Goal: Information Seeking & Learning: Understand process/instructions

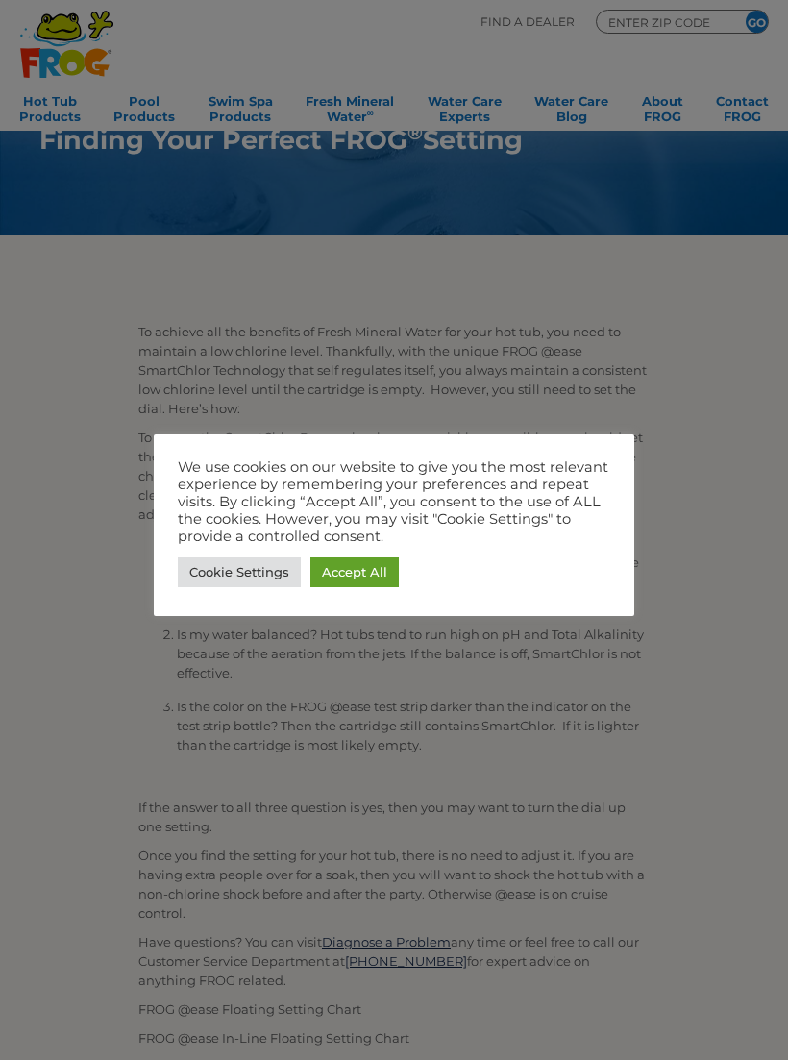
click at [348, 577] on link "Accept All" at bounding box center [354, 572] width 88 height 30
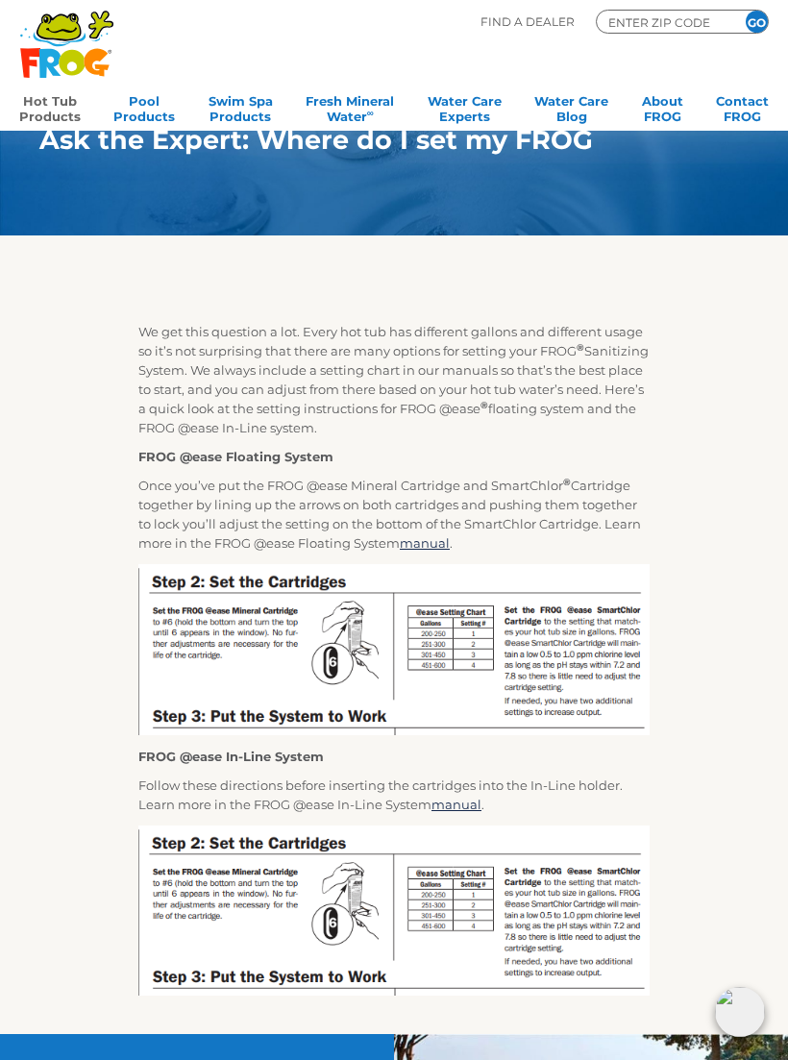
click at [48, 116] on link "Hot Tub Products" at bounding box center [50, 106] width 62 height 38
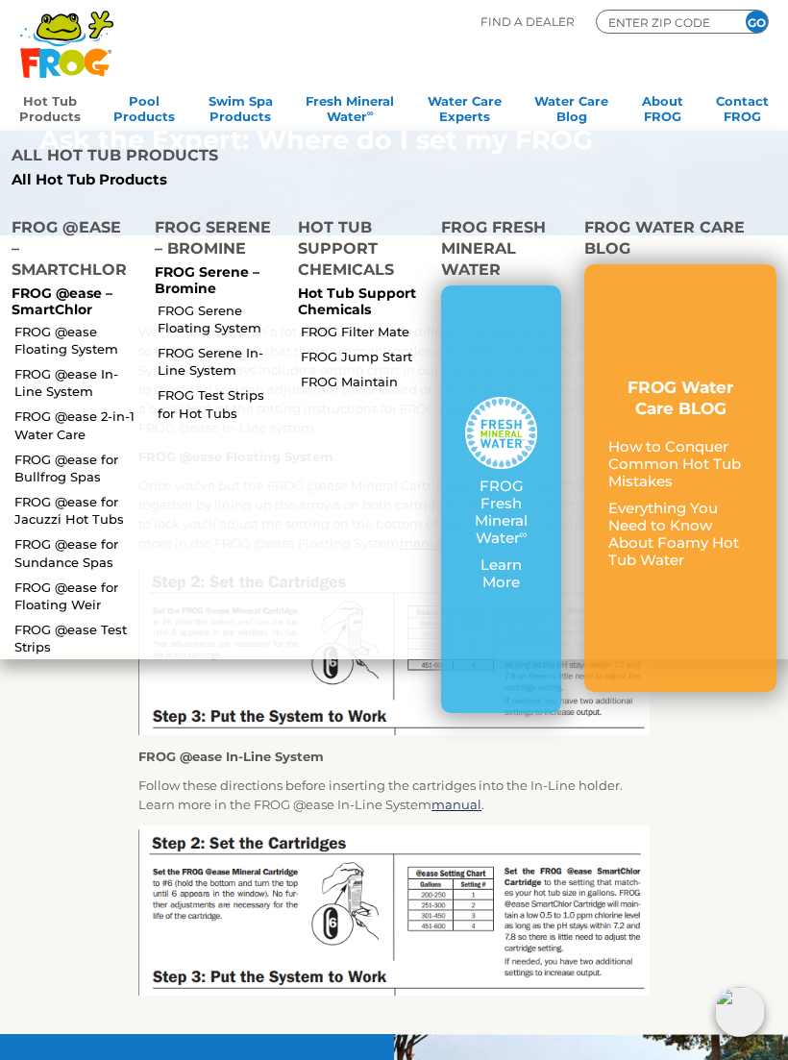
click at [32, 544] on link "FROG @ease for Sundance Spas" at bounding box center [76, 552] width 124 height 35
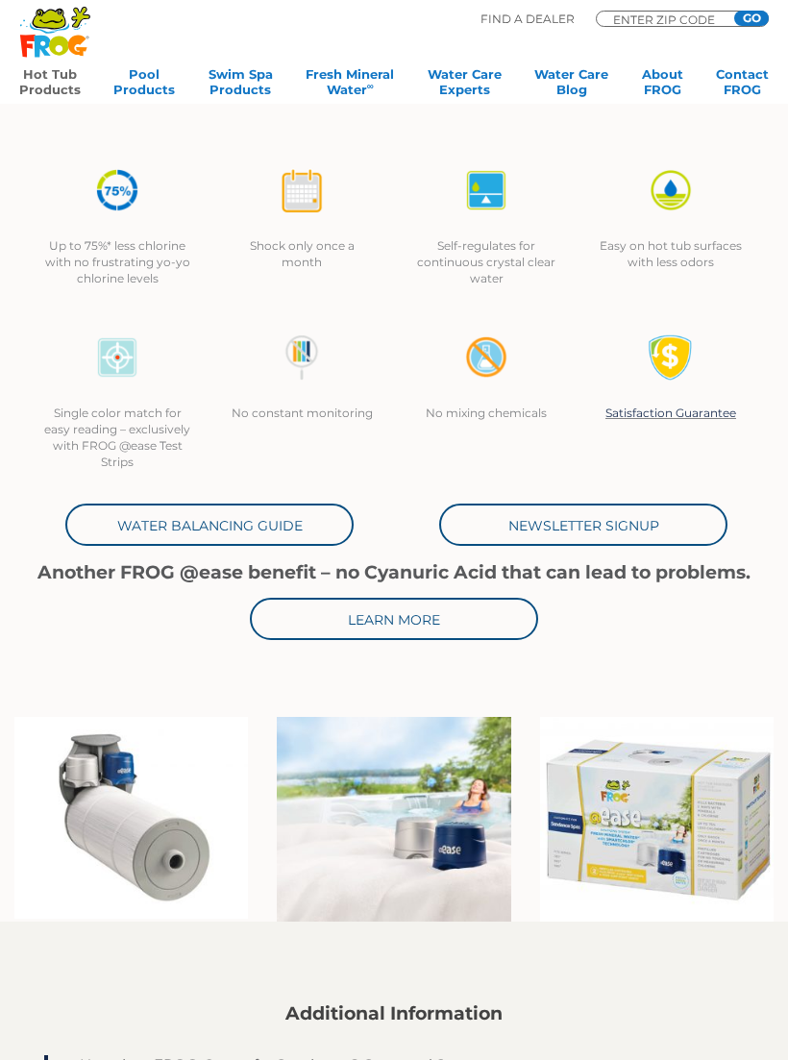
scroll to position [373, 0]
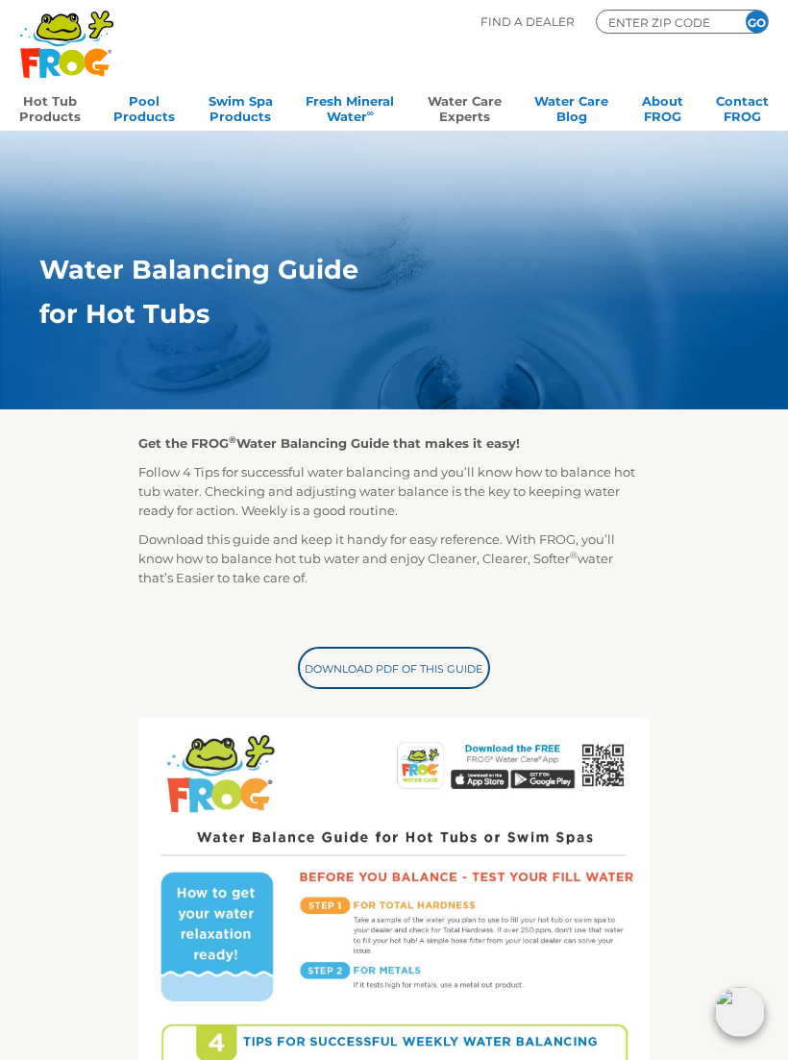
click at [40, 103] on link "Hot Tub Products" at bounding box center [50, 106] width 62 height 38
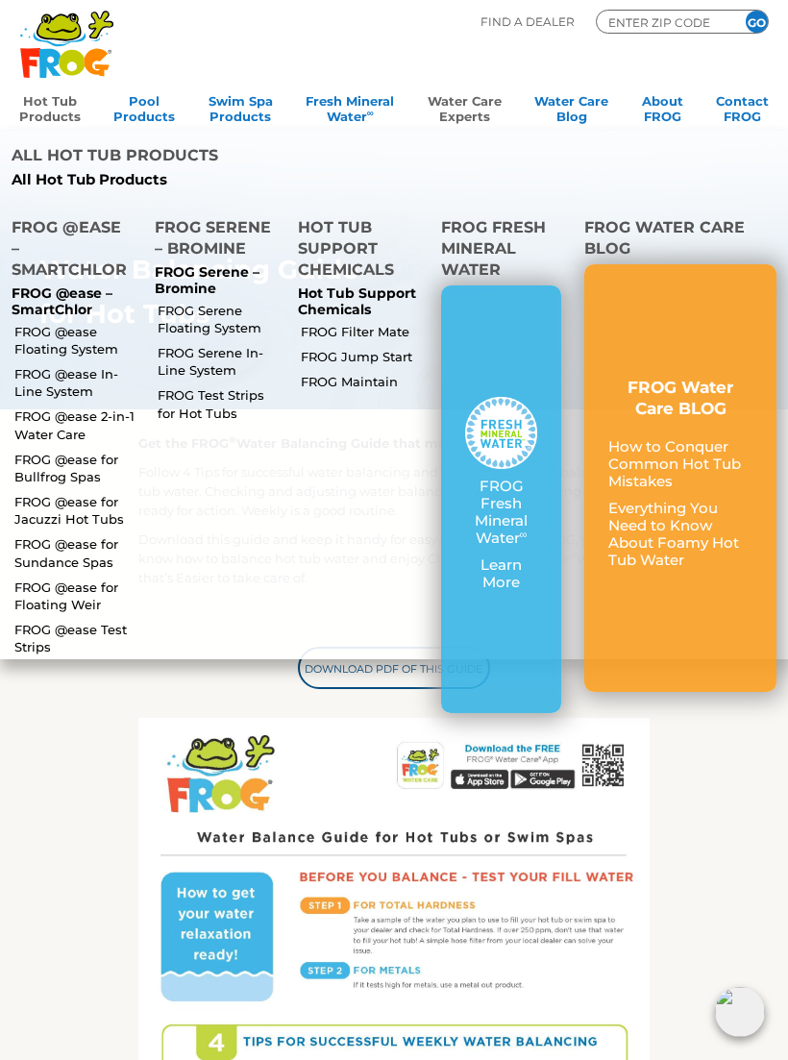
click at [47, 224] on h4 "FROG @ease – SmartChlor" at bounding box center [72, 251] width 120 height 68
click at [42, 506] on link "FROG @ease for Jacuzzi Hot Tubs" at bounding box center [76, 510] width 124 height 35
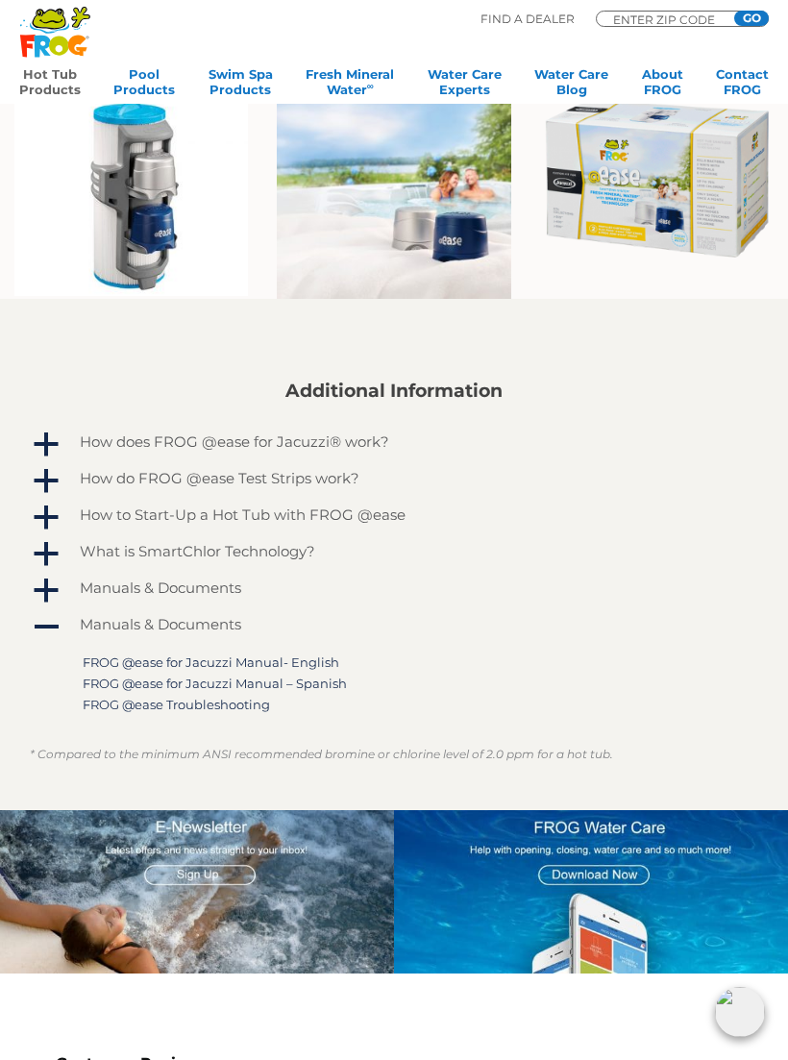
scroll to position [996, 0]
click at [56, 541] on span "a" at bounding box center [46, 555] width 29 height 29
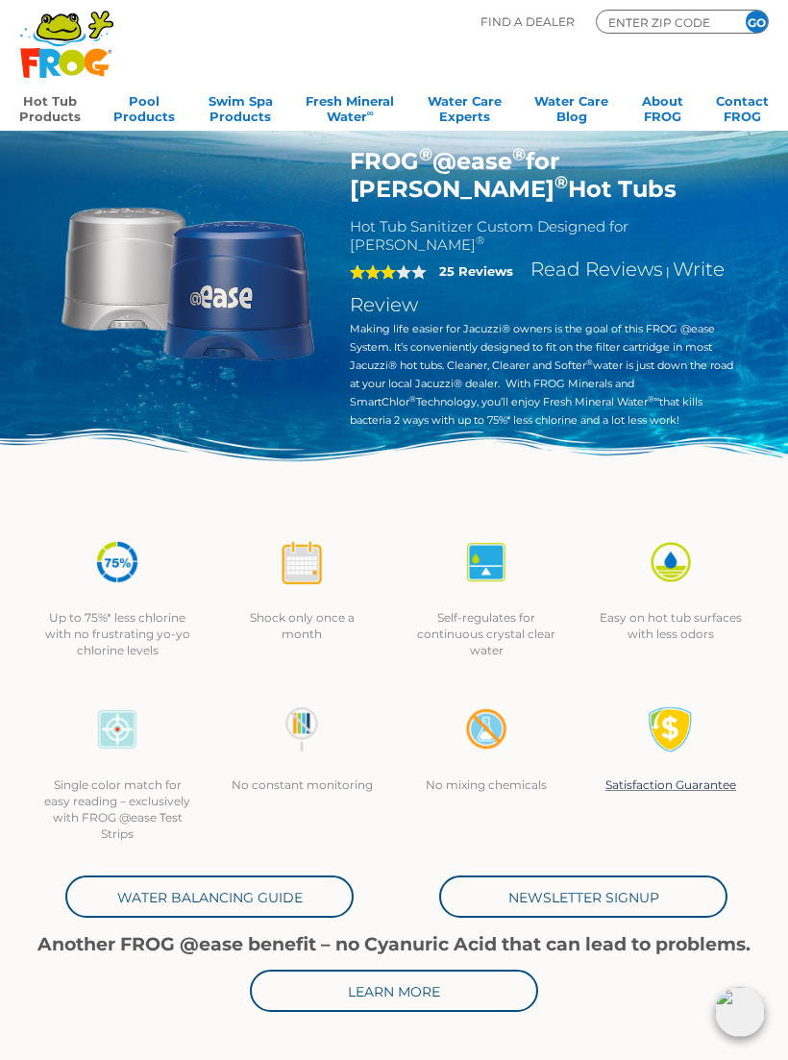
scroll to position [0, 0]
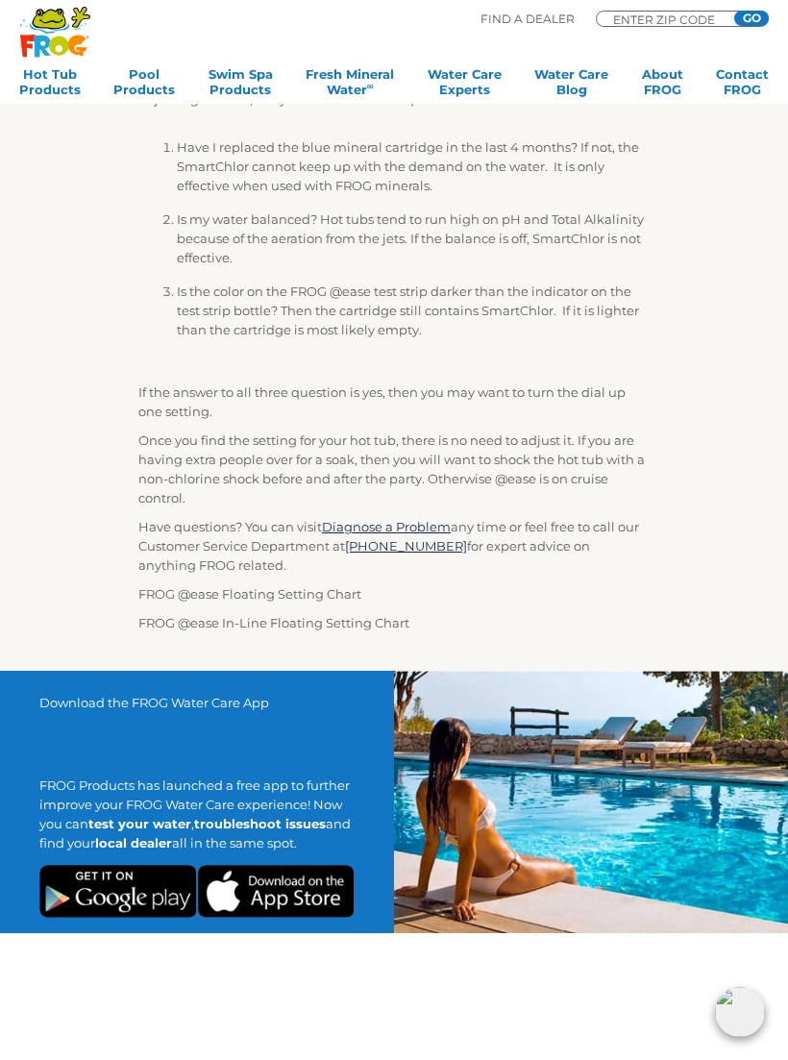
scroll to position [416, 0]
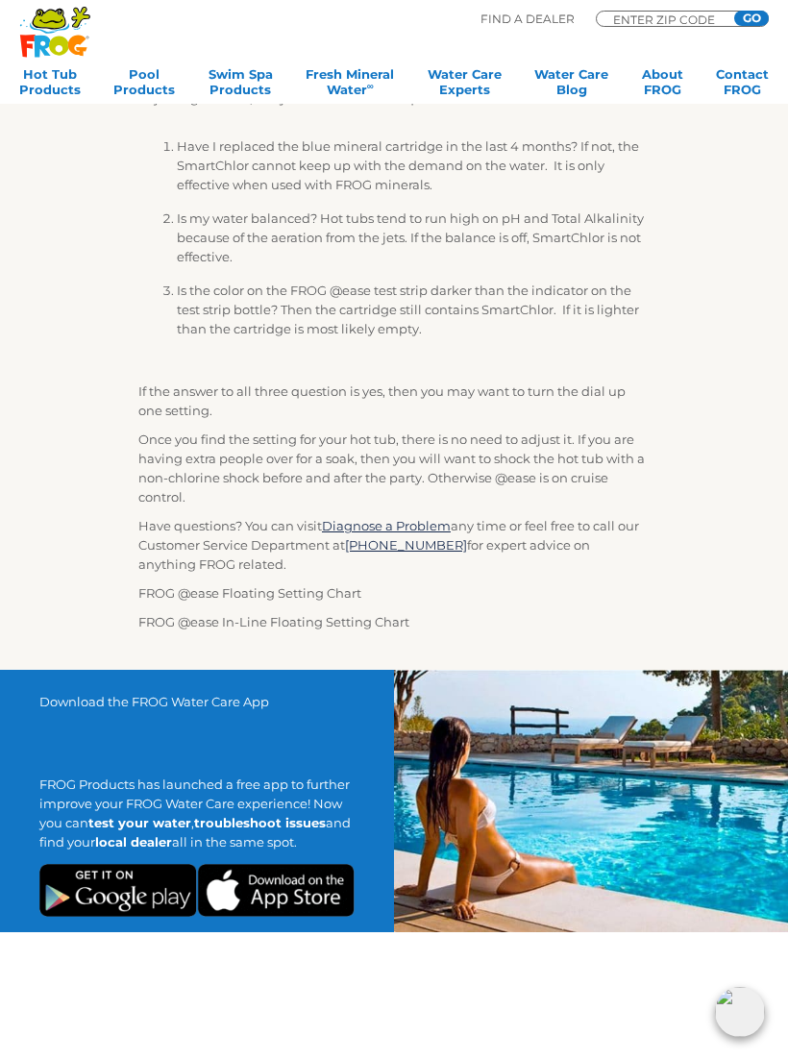
click at [138, 603] on img at bounding box center [138, 603] width 0 height 0
click at [162, 591] on p "FROG @ease Floating Setting Chart" at bounding box center [393, 592] width 511 height 19
click at [158, 631] on p "FROG @ease In-Line Floating Setting Chart" at bounding box center [393, 621] width 511 height 19
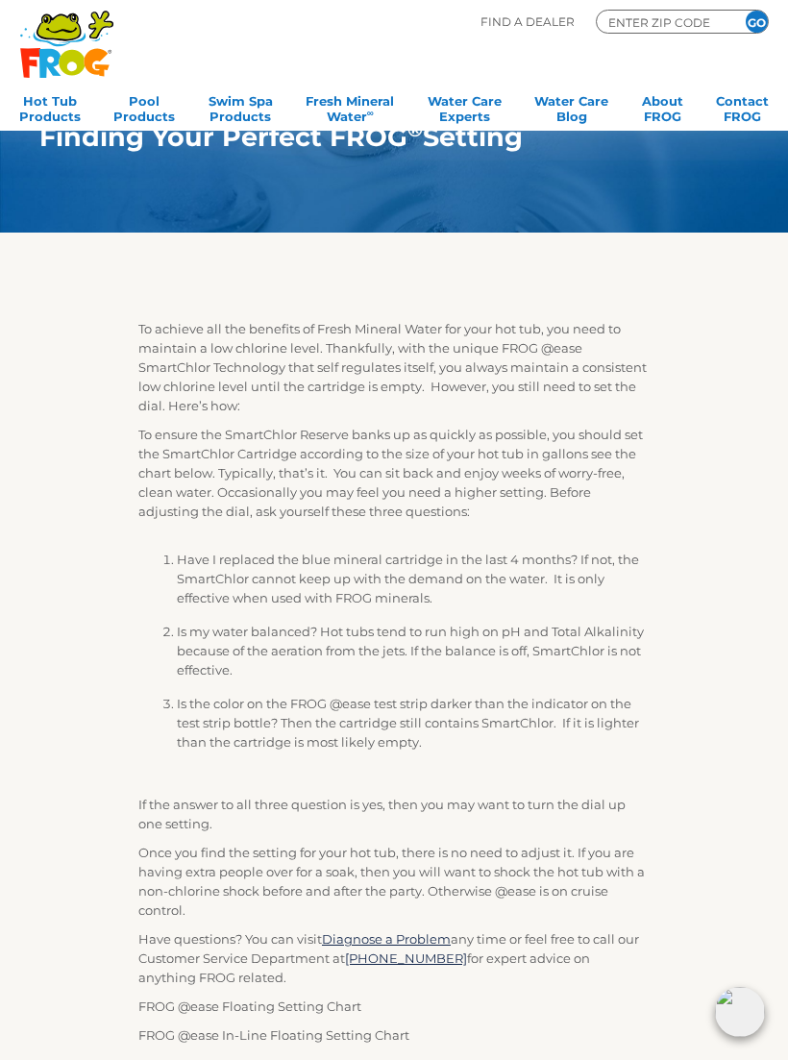
scroll to position [0, 0]
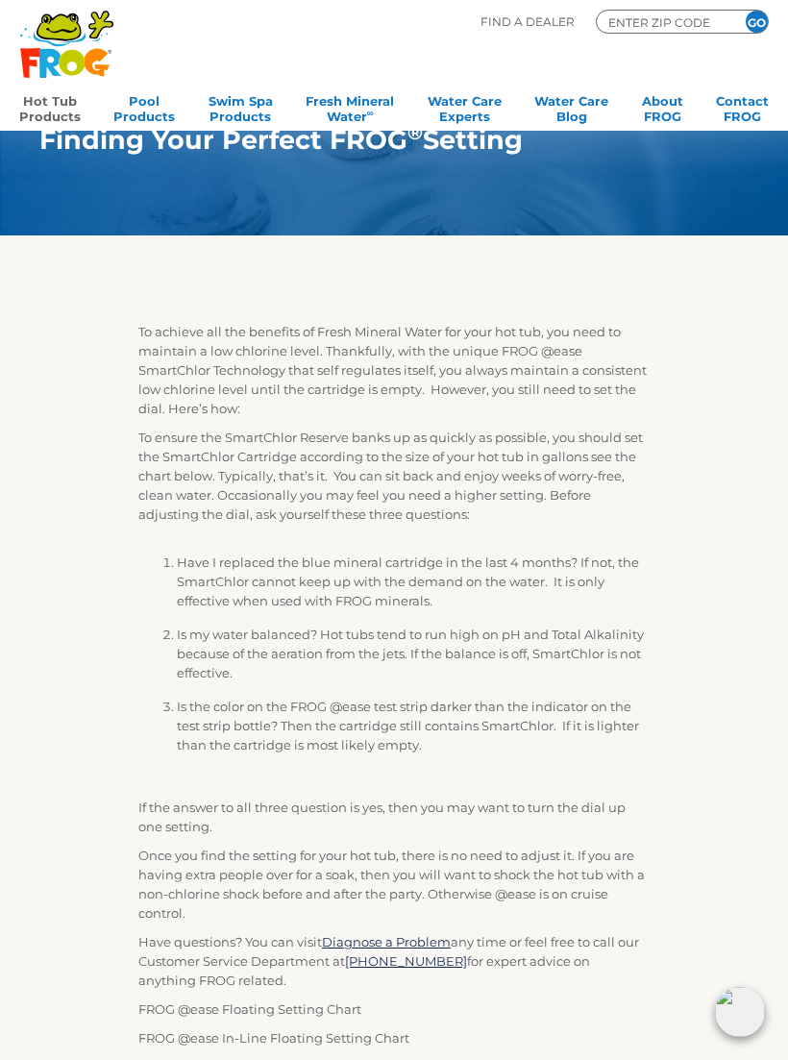
click at [54, 116] on link "Hot Tub Products" at bounding box center [50, 106] width 62 height 38
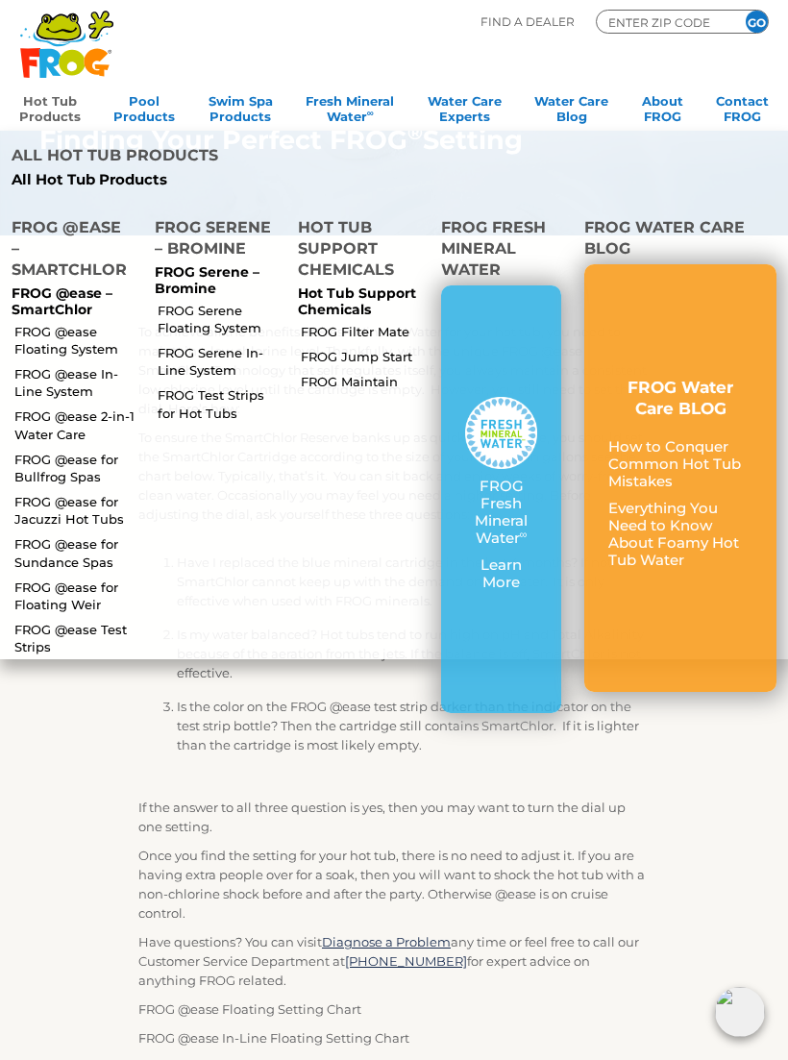
click at [37, 343] on link "FROG @ease Floating System" at bounding box center [76, 340] width 124 height 35
click at [38, 554] on link "FROG @ease for Sundance Spas" at bounding box center [76, 552] width 124 height 35
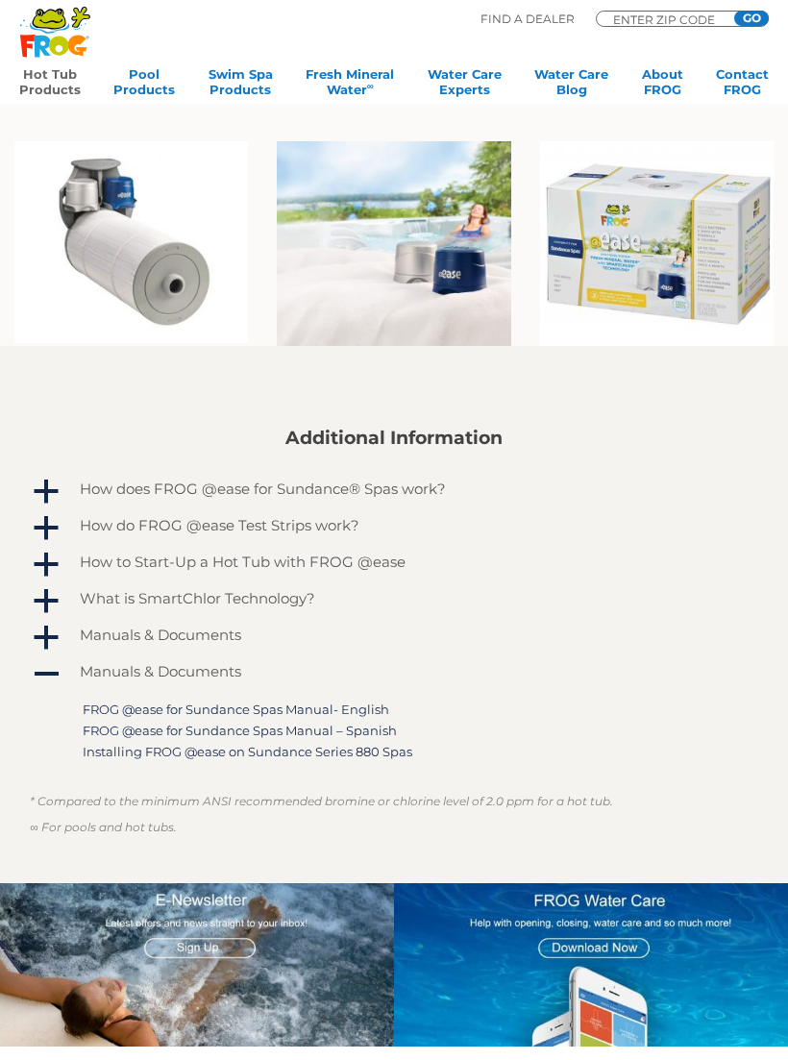
scroll to position [949, 0]
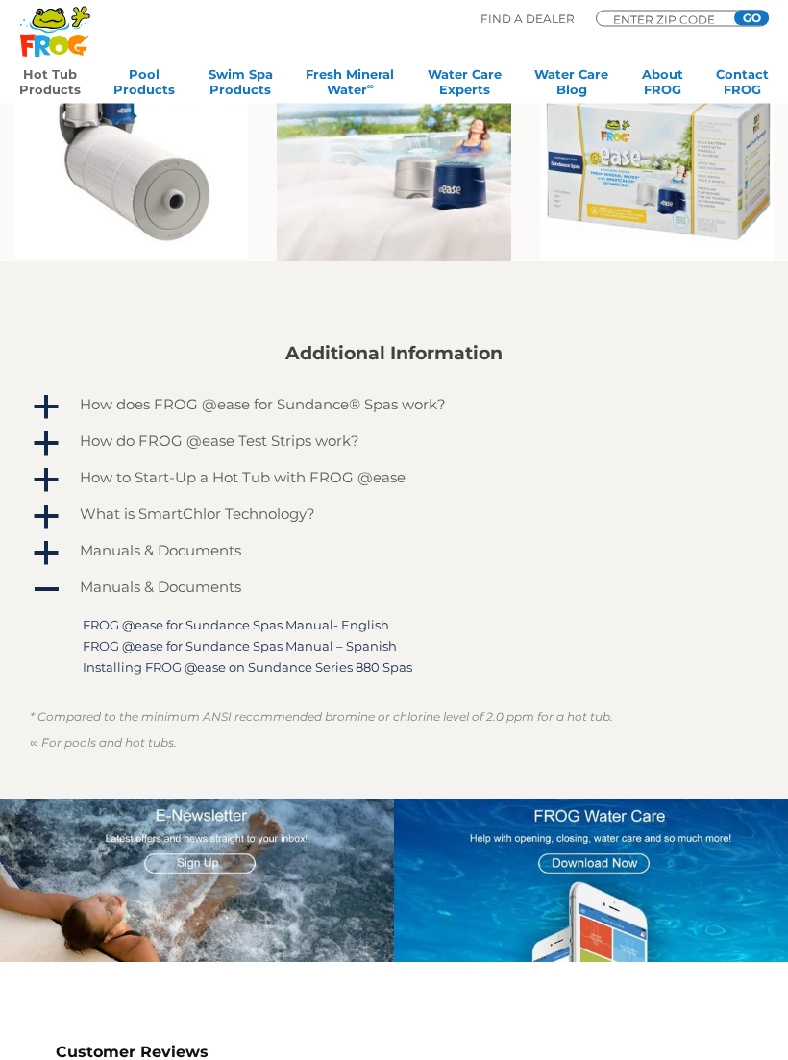
click at [59, 547] on span "a" at bounding box center [46, 554] width 29 height 29
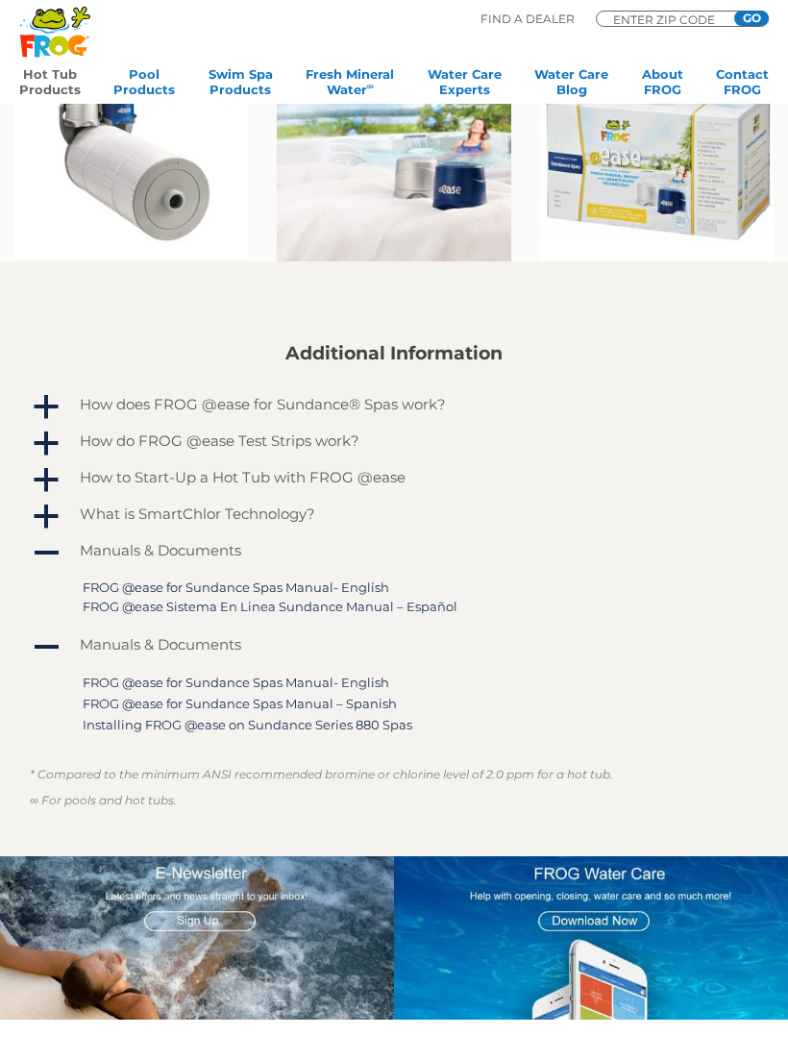
click at [134, 599] on link "FROG @ease Sistema En Linea Sundance Manual – Español" at bounding box center [270, 606] width 375 height 15
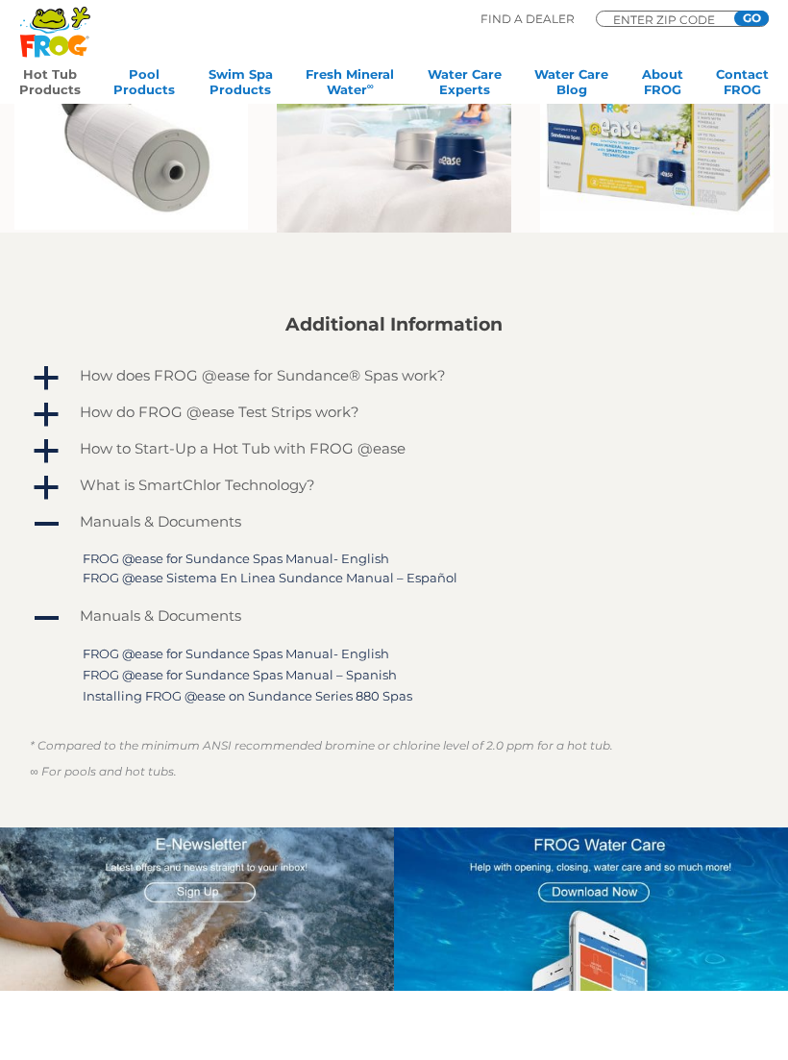
scroll to position [1066, 0]
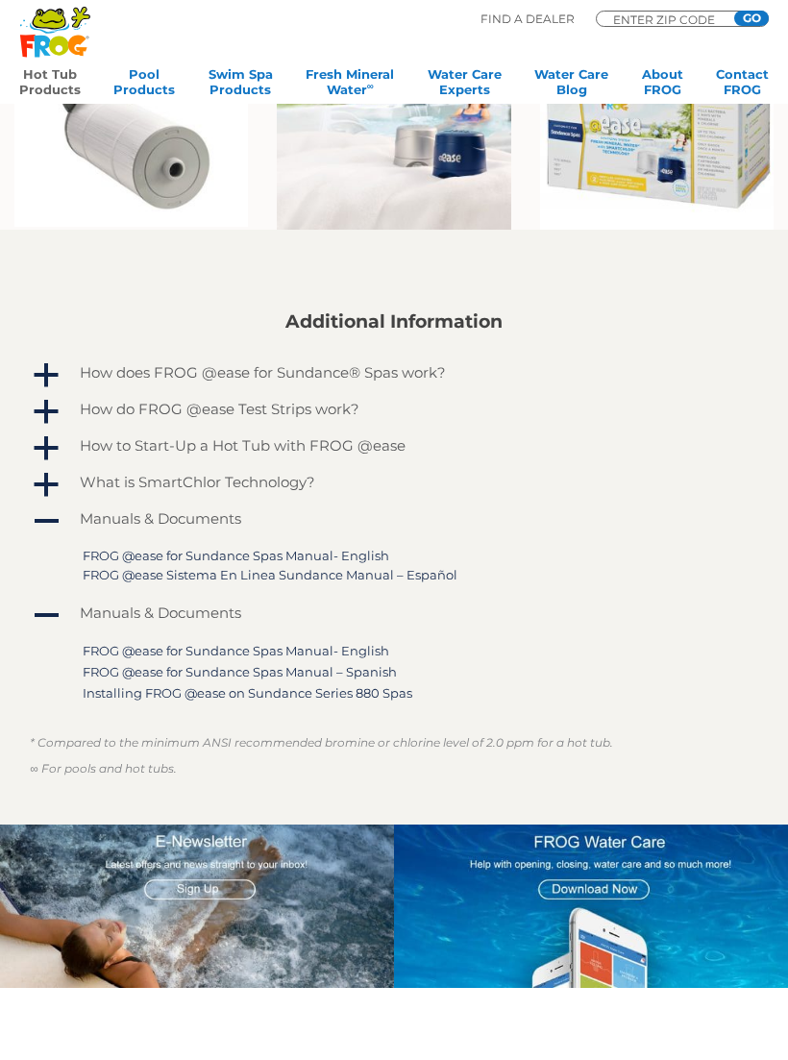
click at [145, 552] on link "FROG @ease for Sundance Spas Manual- English" at bounding box center [236, 555] width 307 height 15
click at [105, 554] on link "FROG @ease for Sundance Spas Manual- English" at bounding box center [236, 555] width 307 height 15
